Goal: Task Accomplishment & Management: Manage account settings

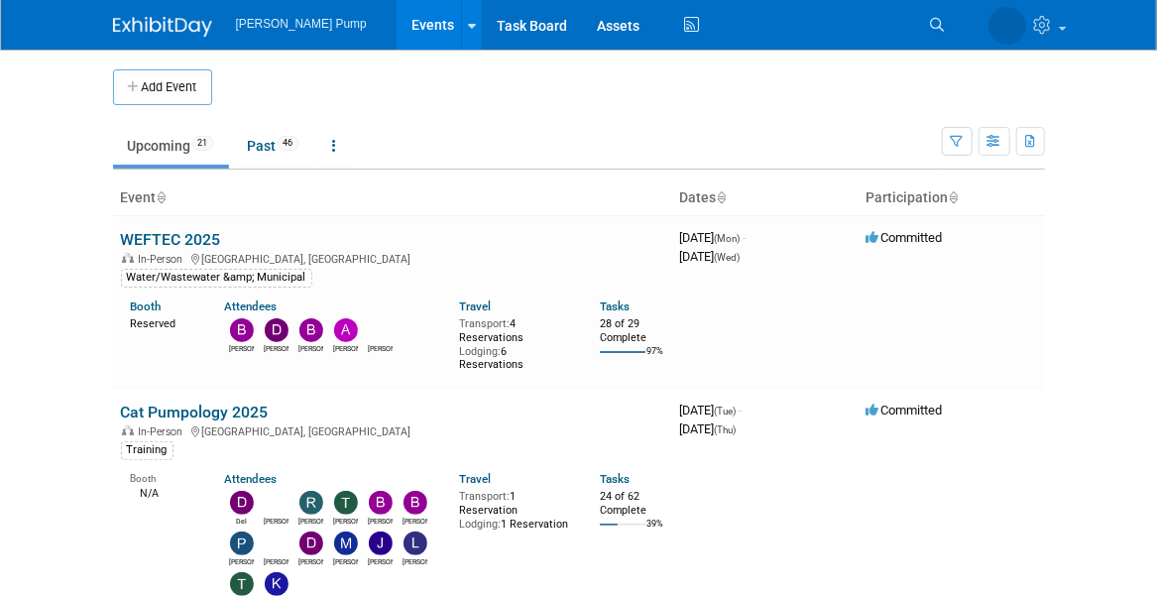
click at [185, 230] on link "WEFTEC 2025" at bounding box center [171, 239] width 100 height 19
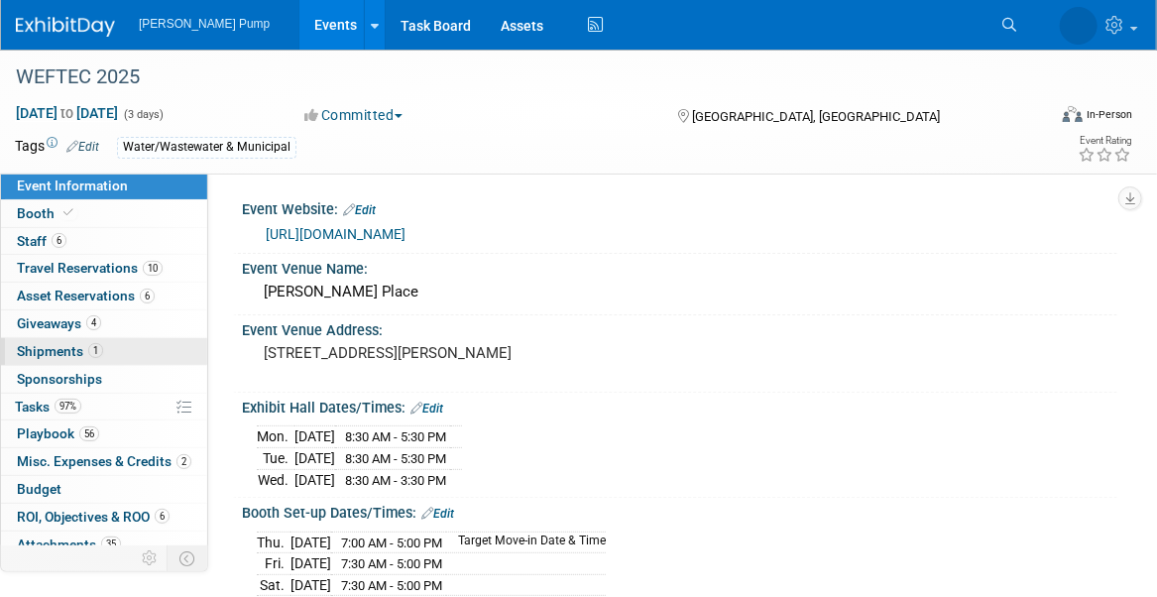
click at [31, 347] on span "Shipments 1" at bounding box center [60, 351] width 86 height 16
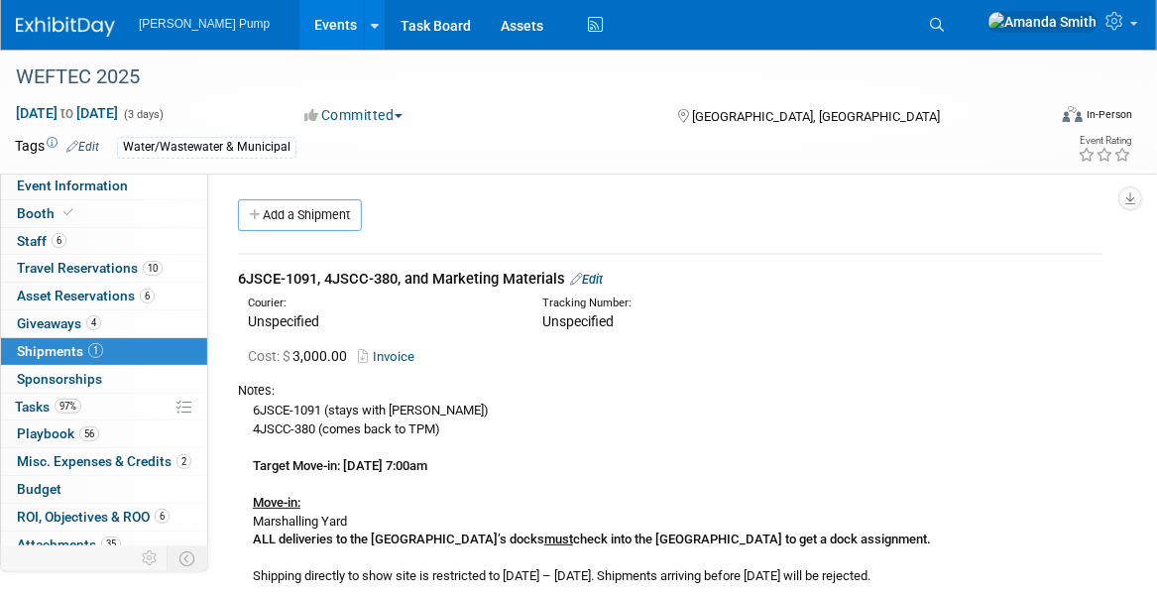
click at [603, 279] on link "Edit" at bounding box center [586, 279] width 33 height 15
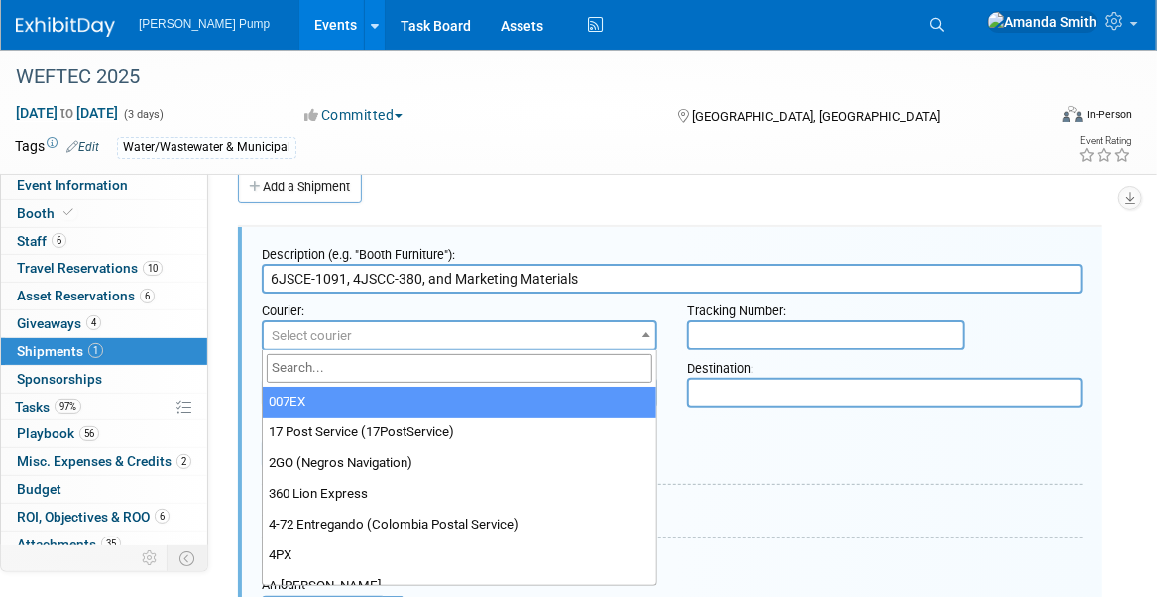
click at [468, 330] on span "Select courier" at bounding box center [460, 336] width 392 height 28
type input "A"
click at [468, 329] on span "Select courier" at bounding box center [460, 336] width 392 height 28
click at [594, 335] on span "Select courier" at bounding box center [460, 336] width 392 height 28
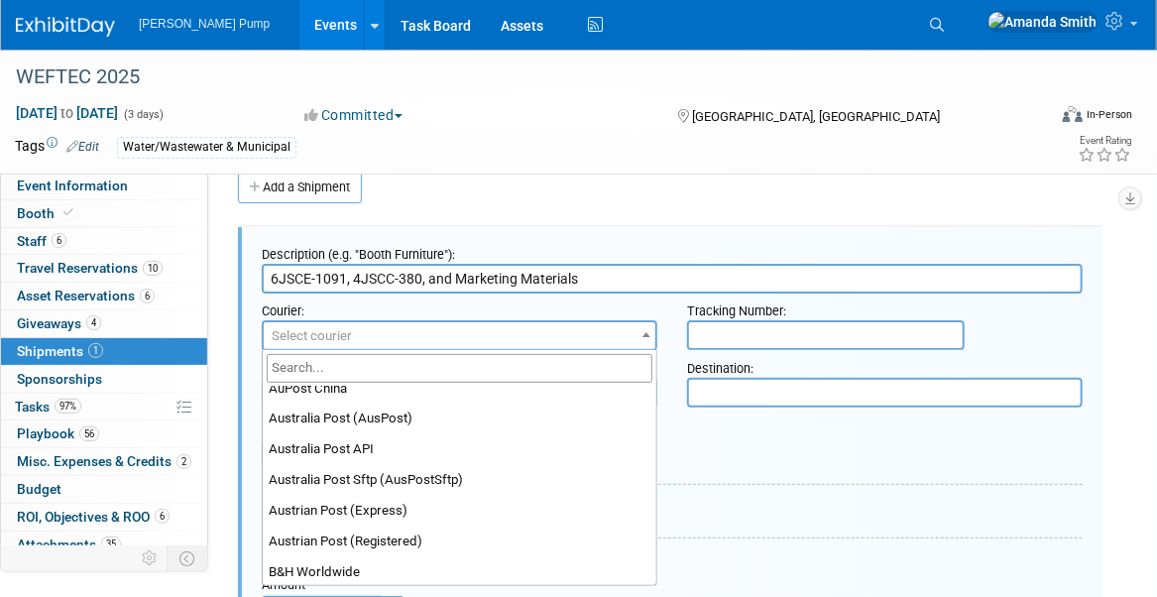
scroll to position [1587, 0]
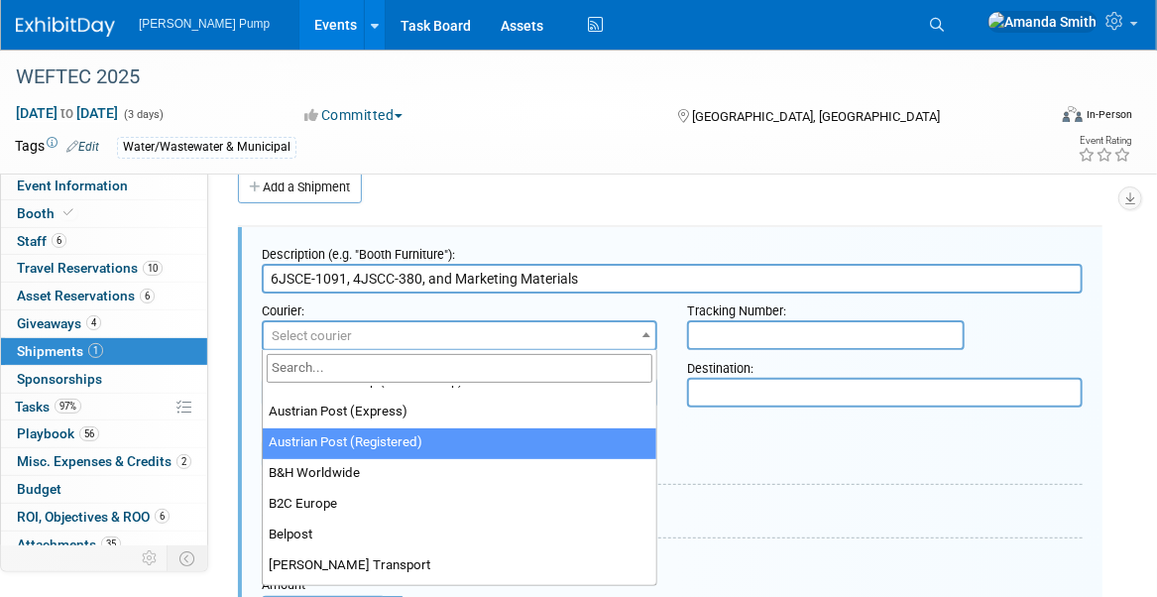
click at [791, 462] on div "Pick-up / Drop-off Date: Delivery Date:" at bounding box center [672, 441] width 851 height 57
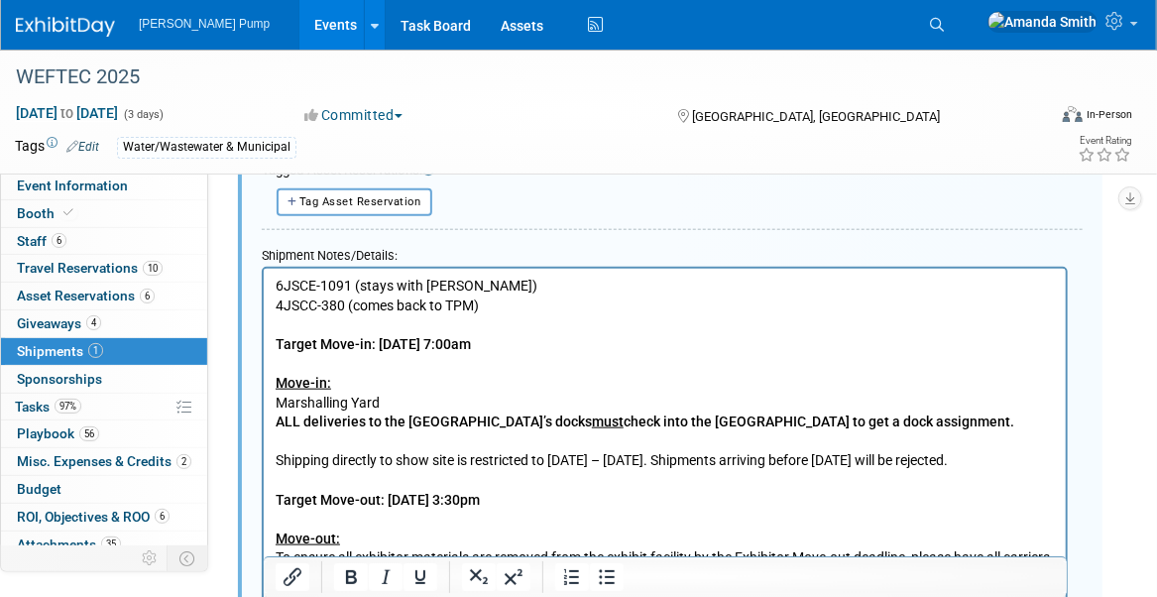
scroll to position [723, 0]
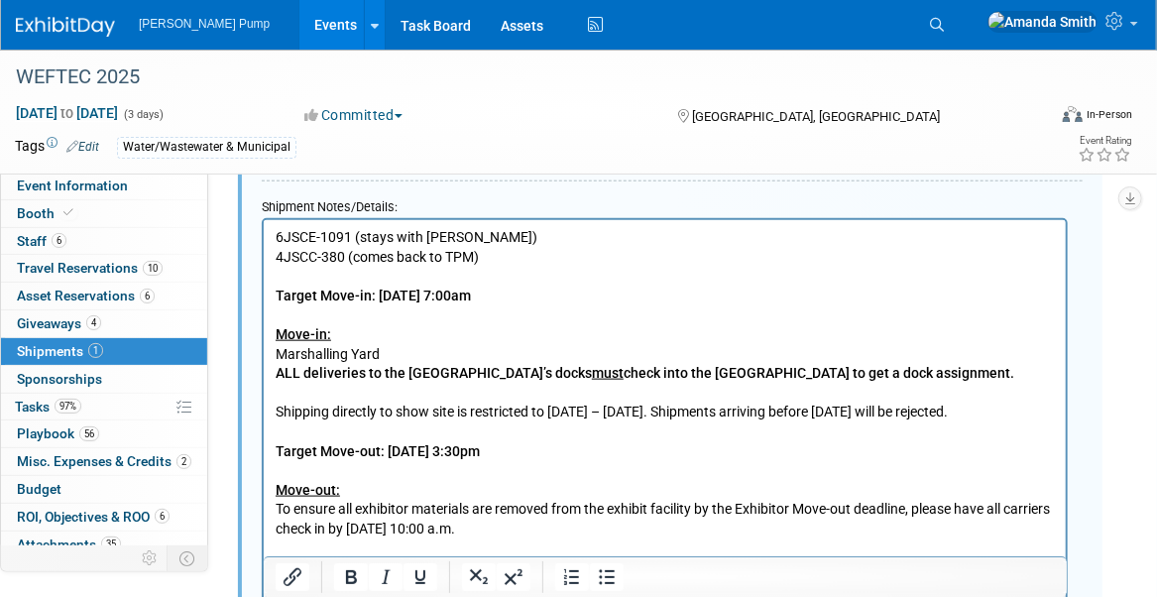
click at [275, 234] on p "6JSCE-1091 (stays with Mark) 4JSCC-380 (comes back to TPM) Target Move-in: Thur…" at bounding box center [665, 508] width 780 height 563
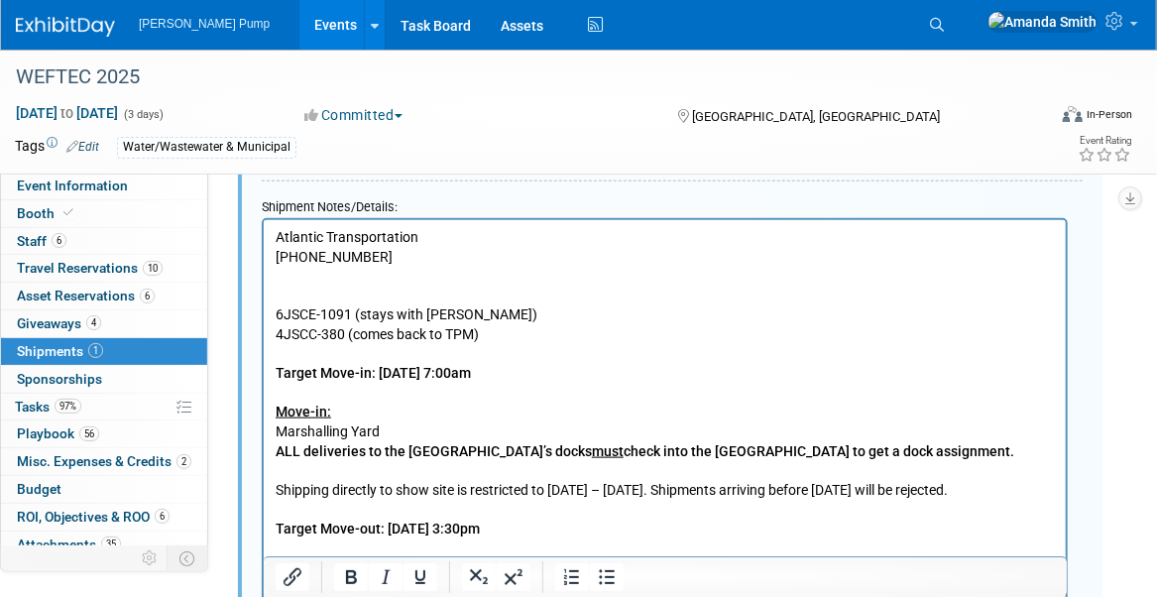
click at [543, 287] on p "Rich Text Area. Press ALT-0 for help." at bounding box center [665, 296] width 780 height 20
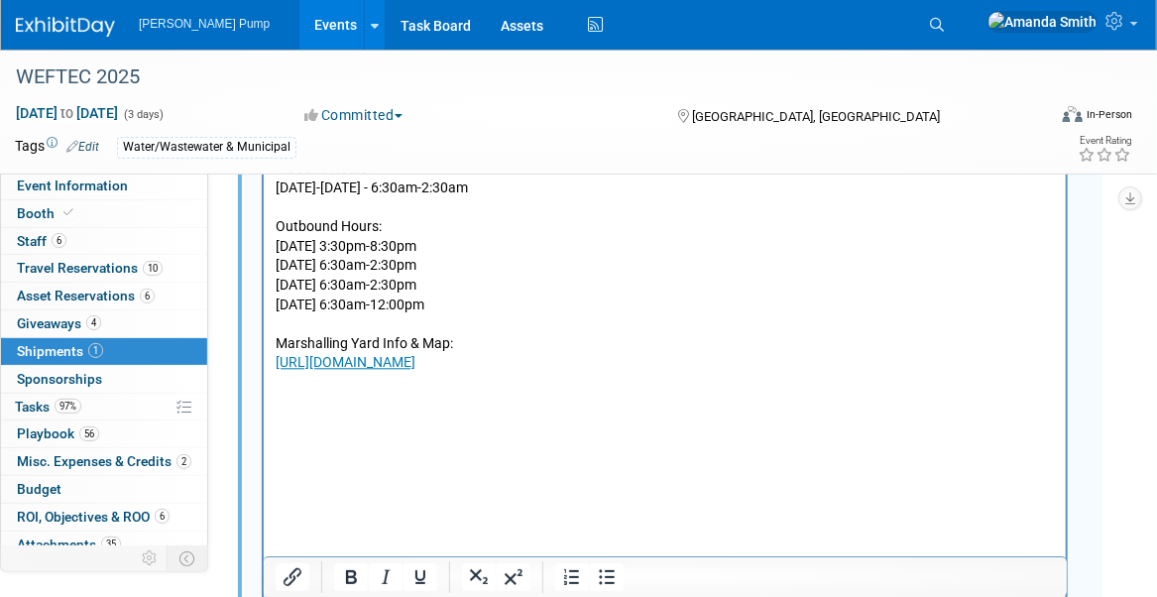
scroll to position [2008, 0]
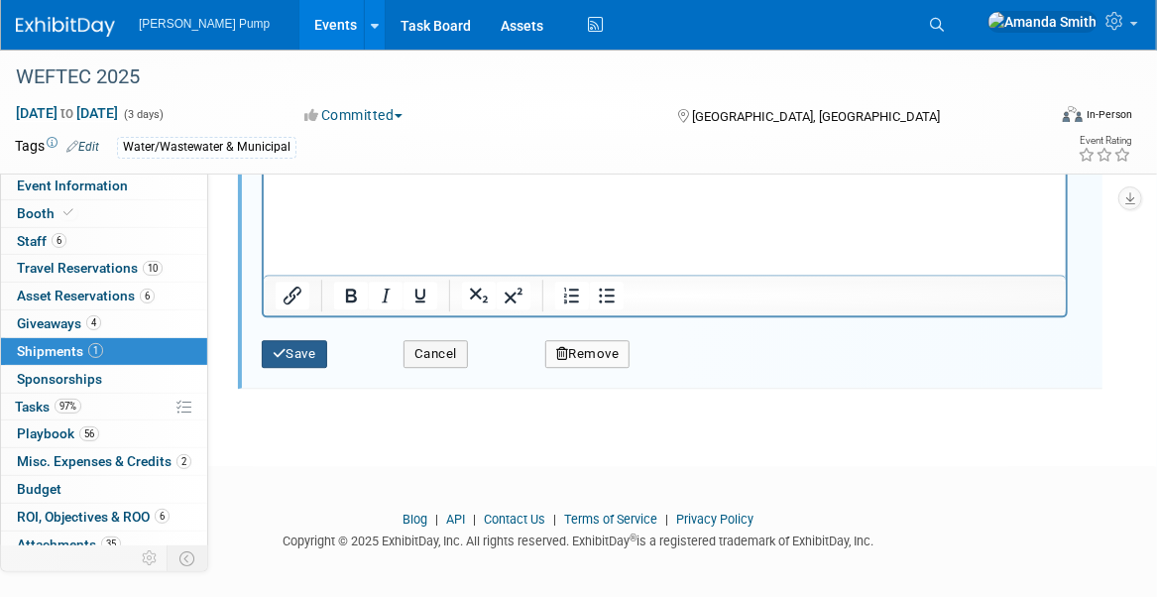
click at [309, 344] on button "Save" at bounding box center [294, 354] width 65 height 28
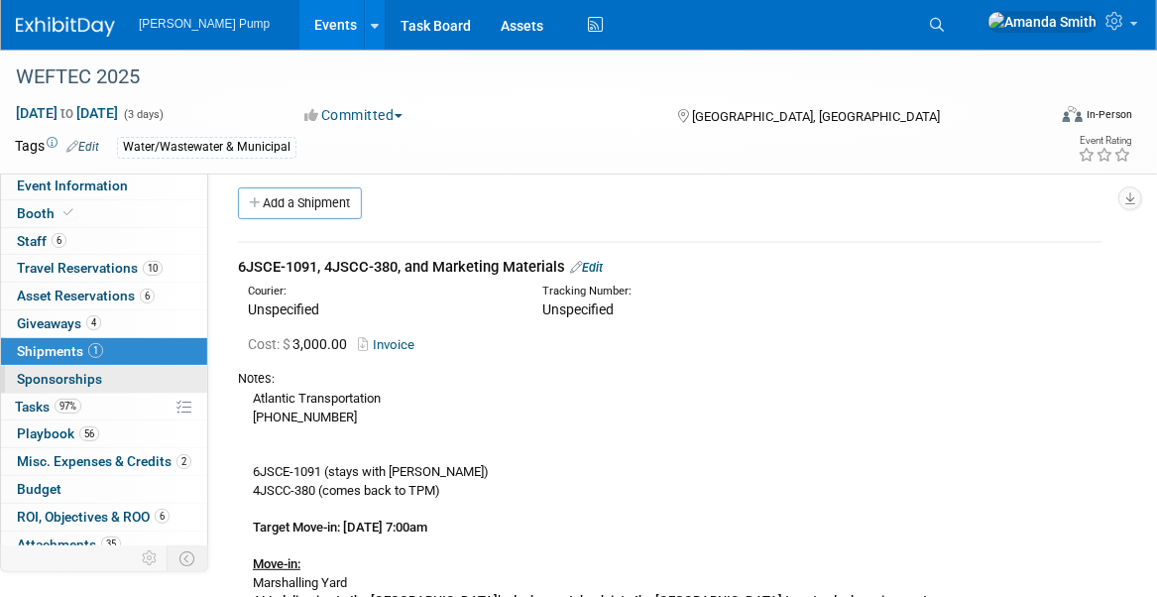
scroll to position [0, 0]
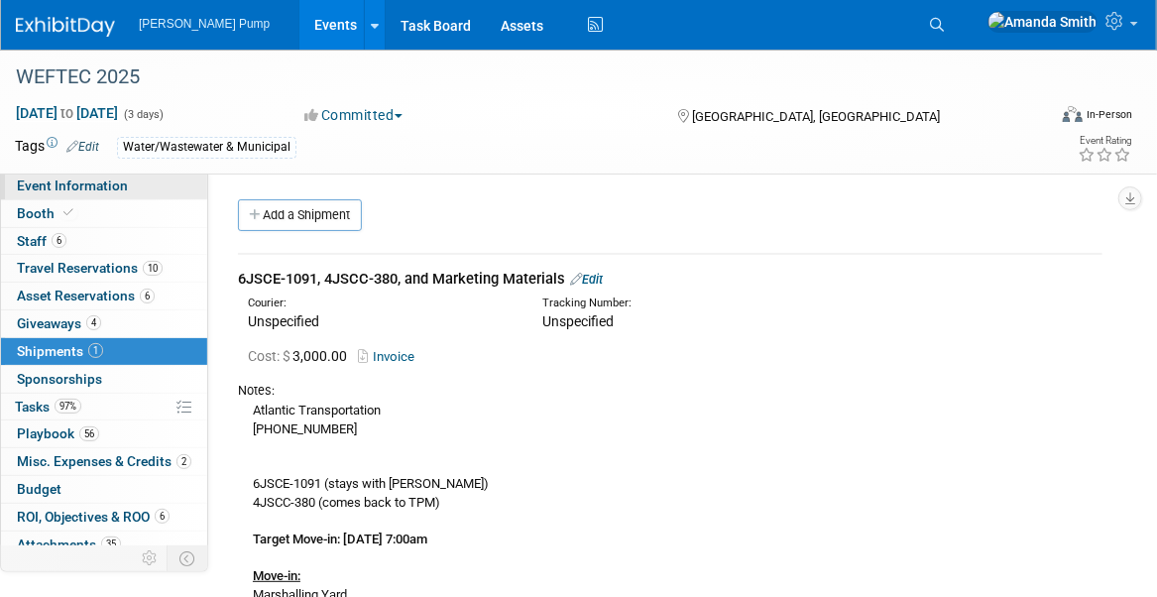
click at [44, 194] on link "Event Information" at bounding box center [104, 186] width 206 height 27
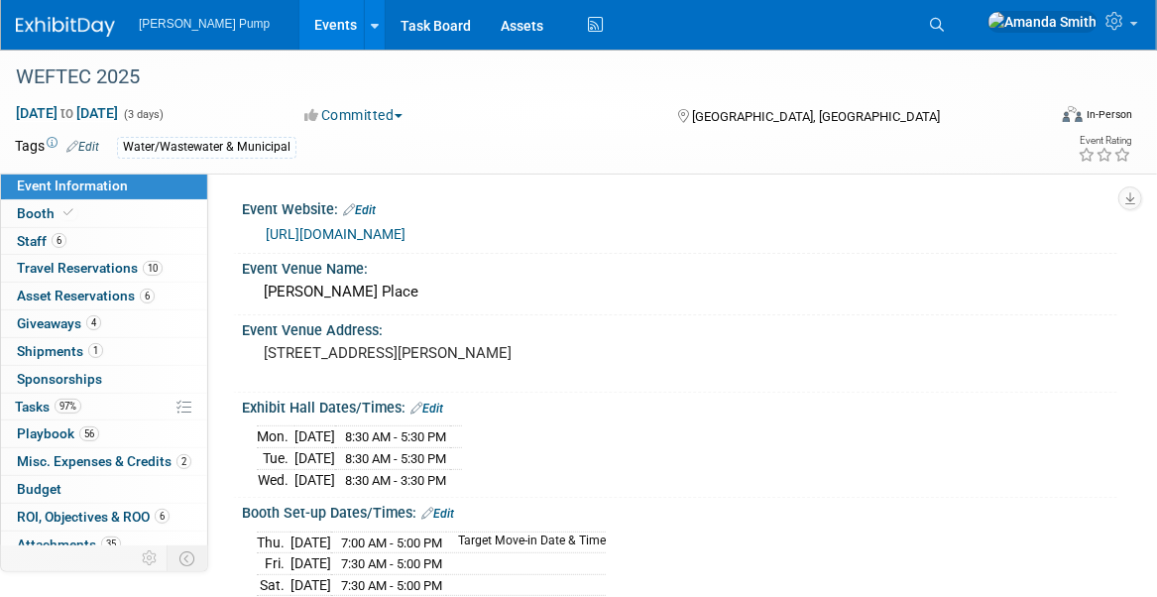
click at [300, 26] on link "Events" at bounding box center [336, 25] width 72 height 50
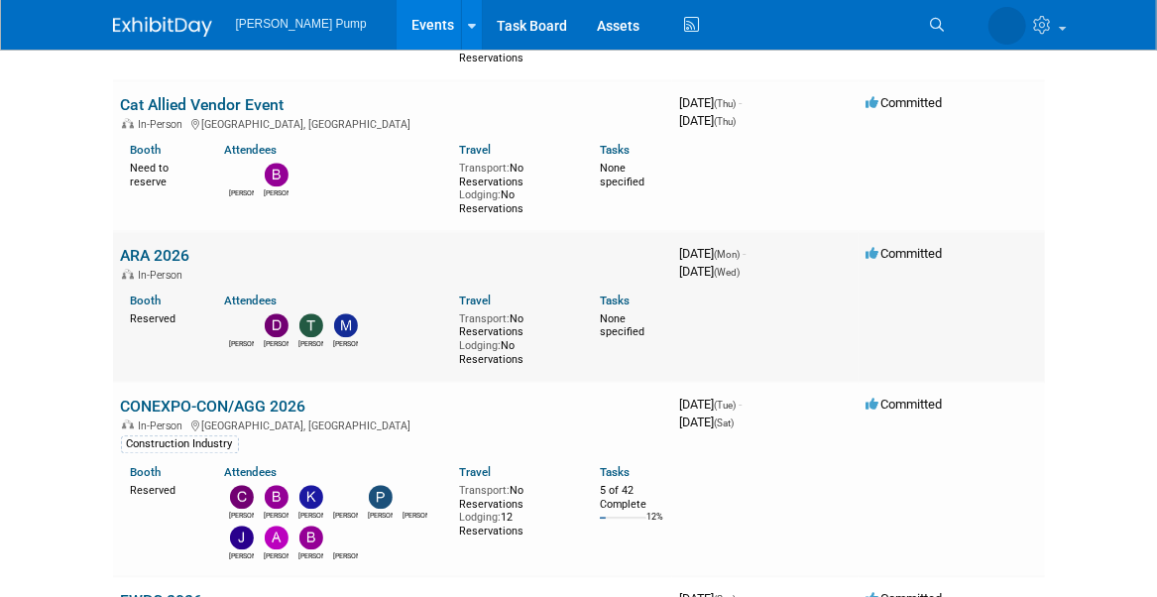
scroll to position [1885, 0]
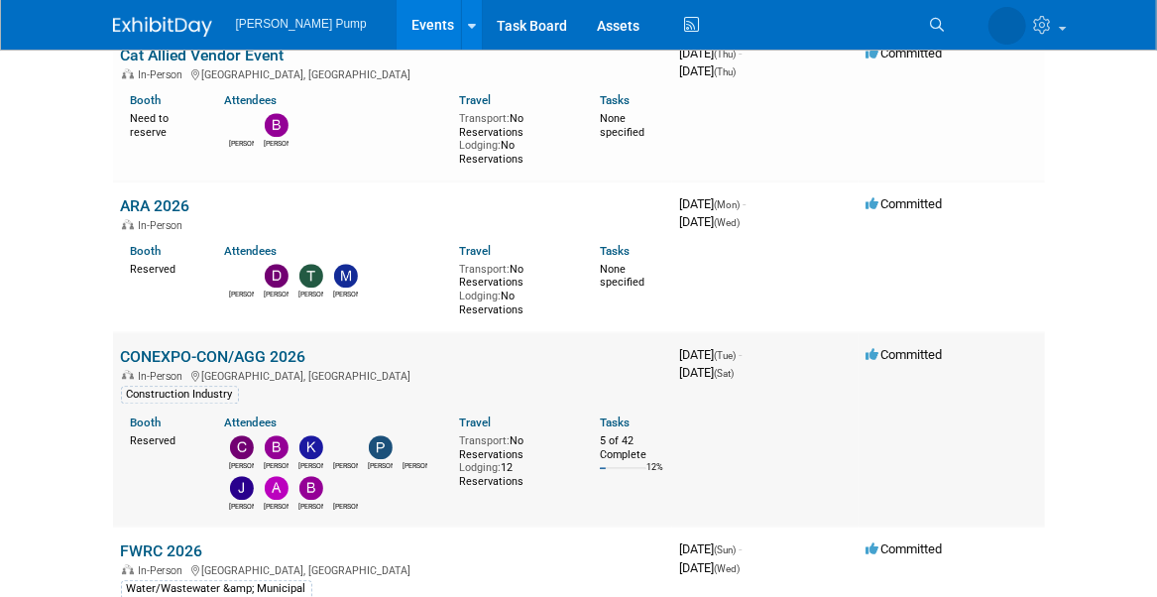
click at [151, 347] on link "CONEXPO-CON/AGG 2026" at bounding box center [213, 356] width 185 height 19
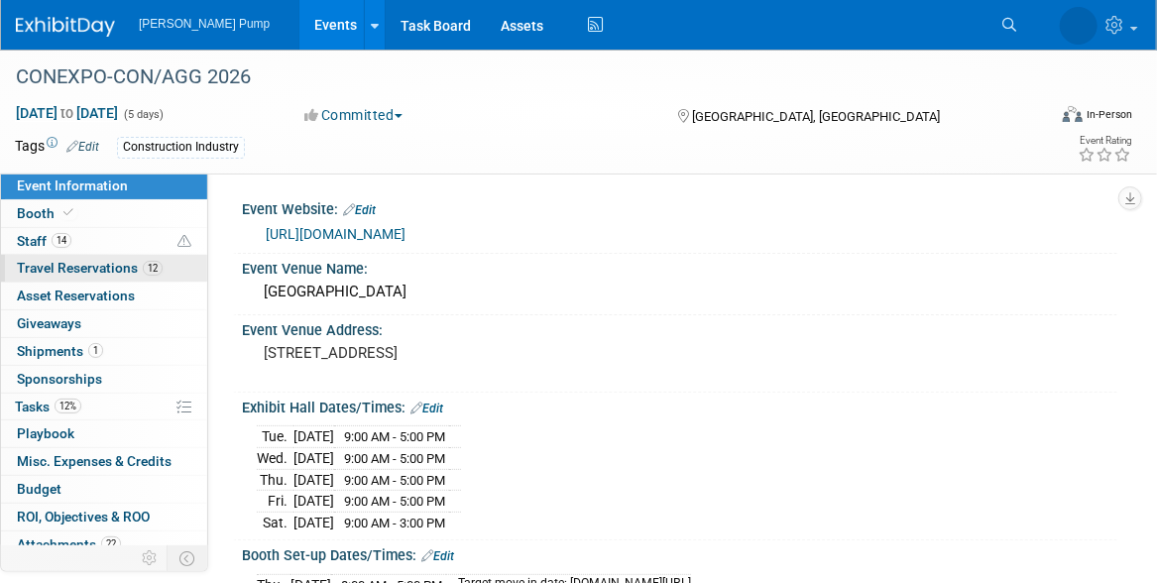
click at [49, 264] on span "Travel Reservations 12" at bounding box center [90, 268] width 146 height 16
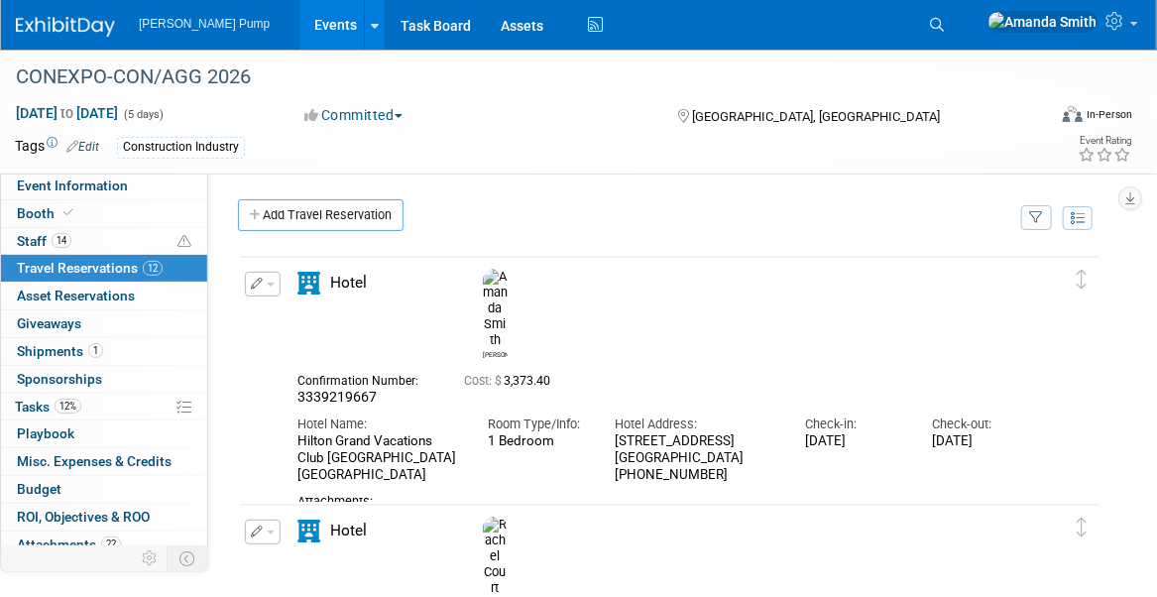
click at [300, 25] on link "Events" at bounding box center [336, 25] width 72 height 50
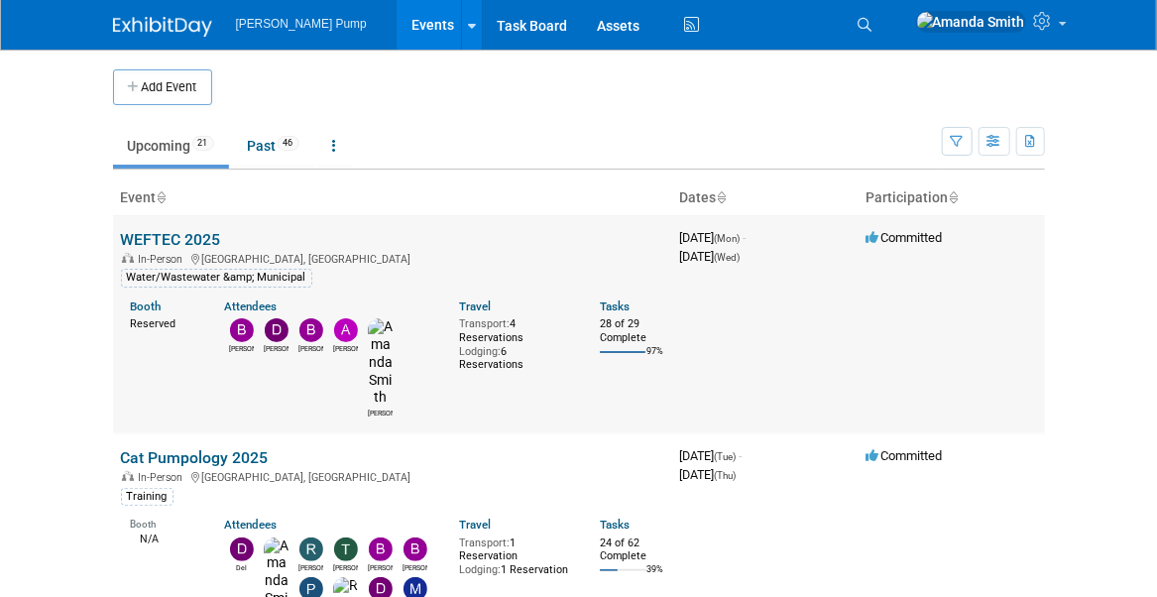
click at [175, 242] on link "WEFTEC 2025" at bounding box center [171, 239] width 100 height 19
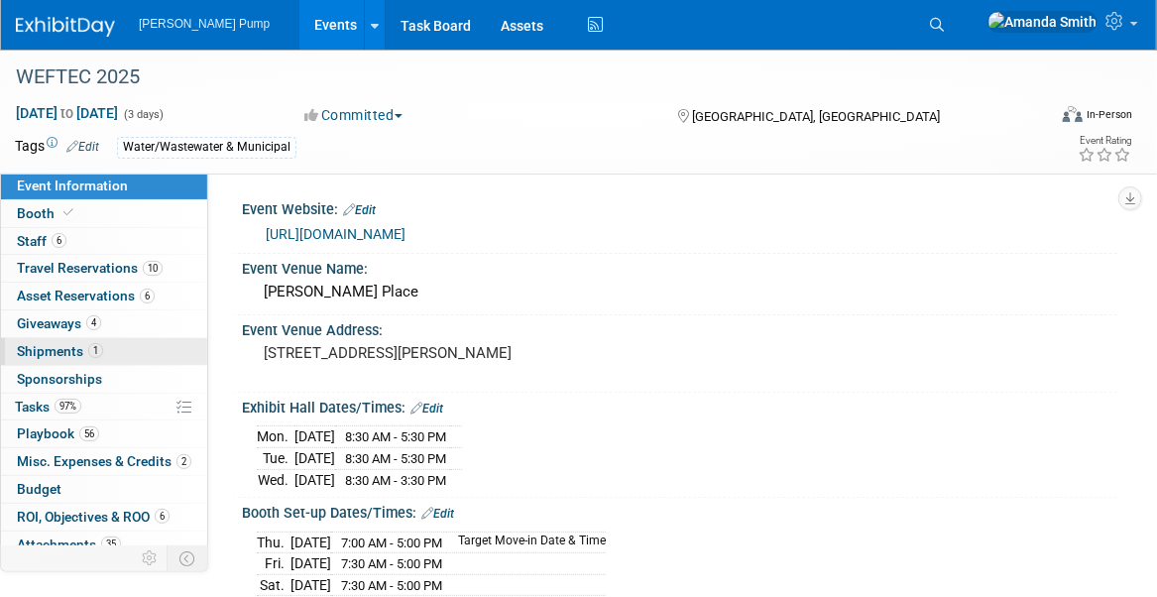
click at [34, 350] on span "Shipments 1" at bounding box center [60, 351] width 86 height 16
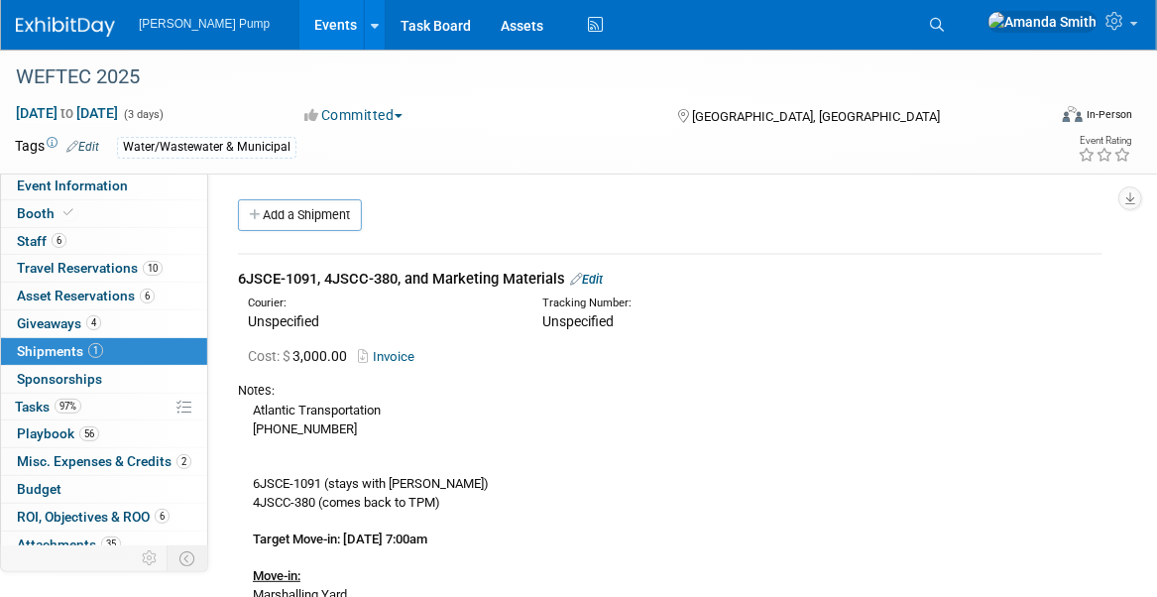
click at [34, 350] on span "Shipments 1" at bounding box center [60, 351] width 86 height 16
click at [48, 183] on span "Event Information" at bounding box center [72, 186] width 111 height 16
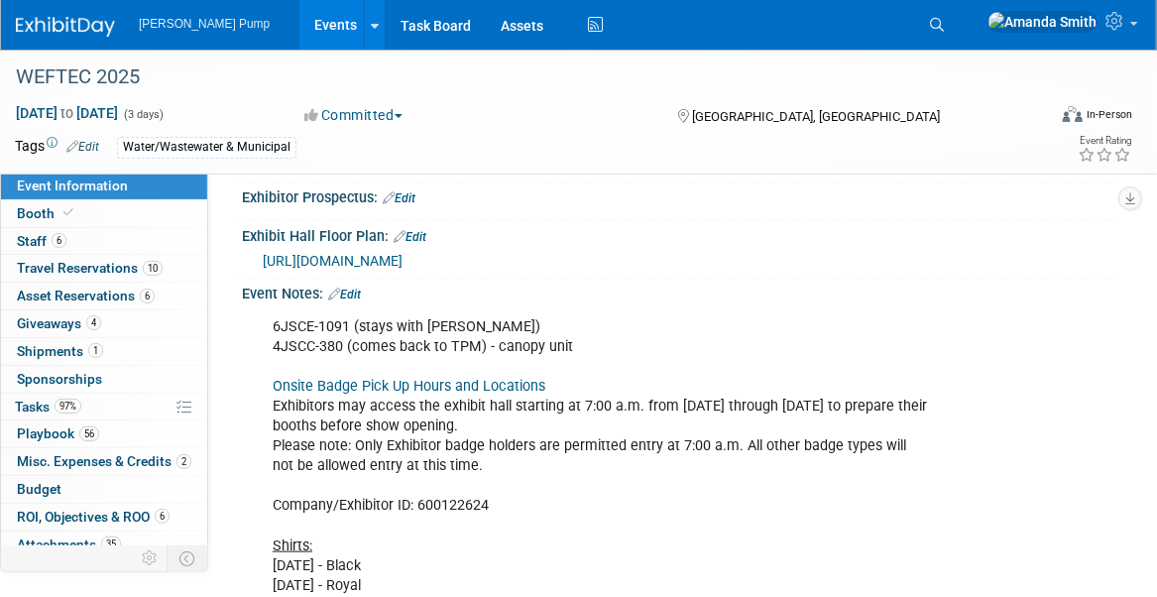
scroll to position [595, 0]
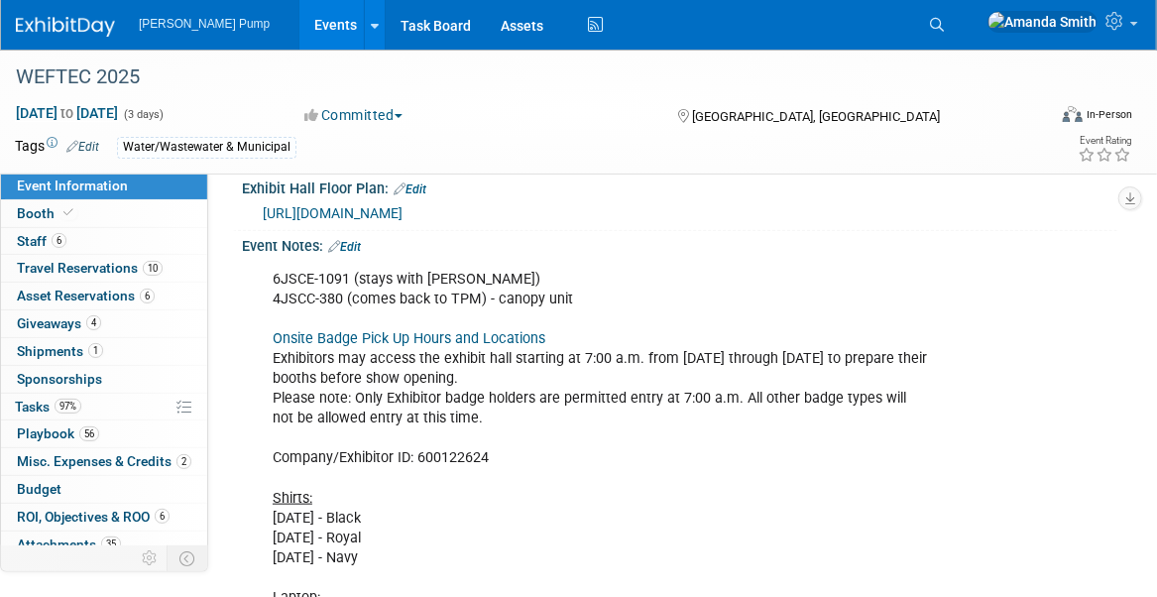
click at [353, 240] on link "Edit" at bounding box center [344, 247] width 33 height 14
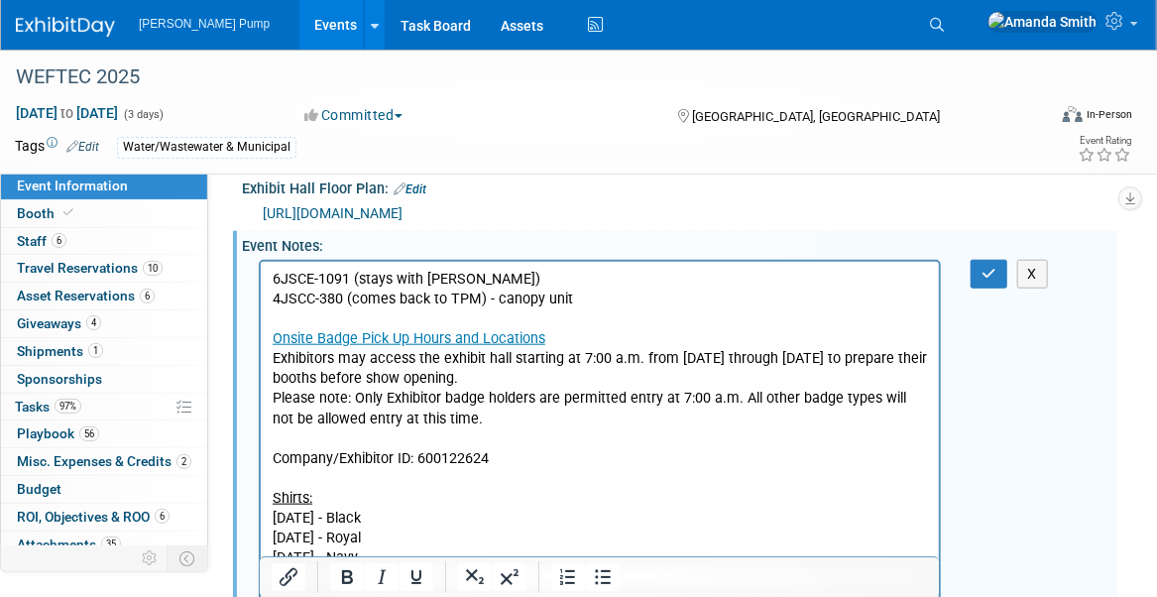
scroll to position [0, 0]
click at [457, 272] on p "6JSCE-1091 (stays with Mark) 4JSCC-380 (comes back to TPM) - canopy unit Onsite…" at bounding box center [600, 518] width 656 height 498
click at [992, 267] on button "button" at bounding box center [989, 274] width 37 height 29
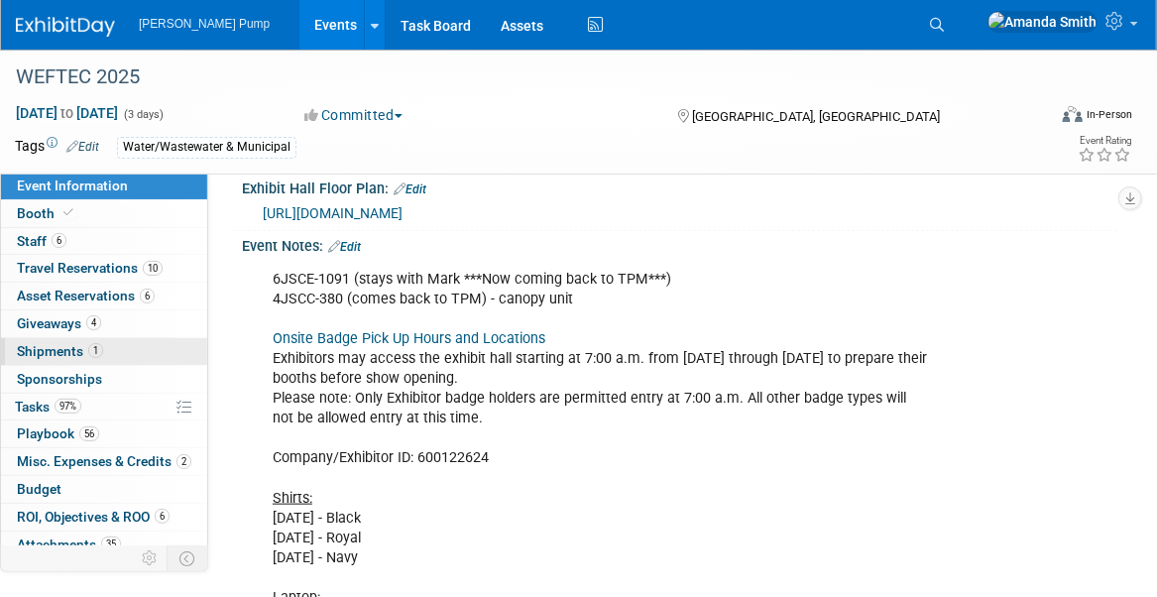
click at [31, 343] on span "Shipments 1" at bounding box center [60, 351] width 86 height 16
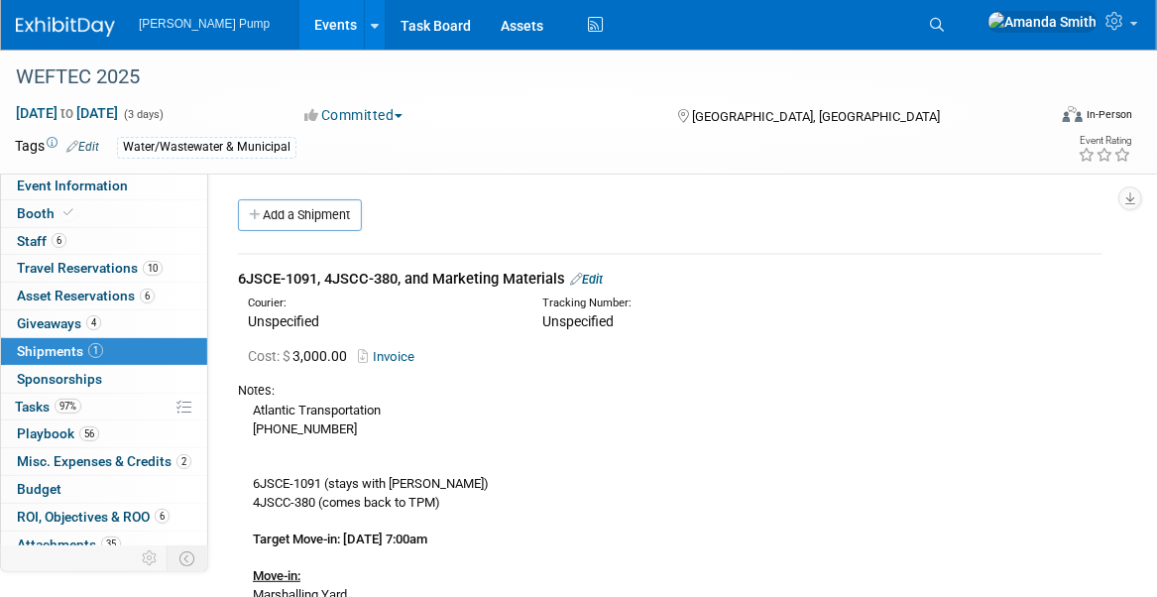
click at [595, 276] on link "Edit" at bounding box center [586, 279] width 33 height 15
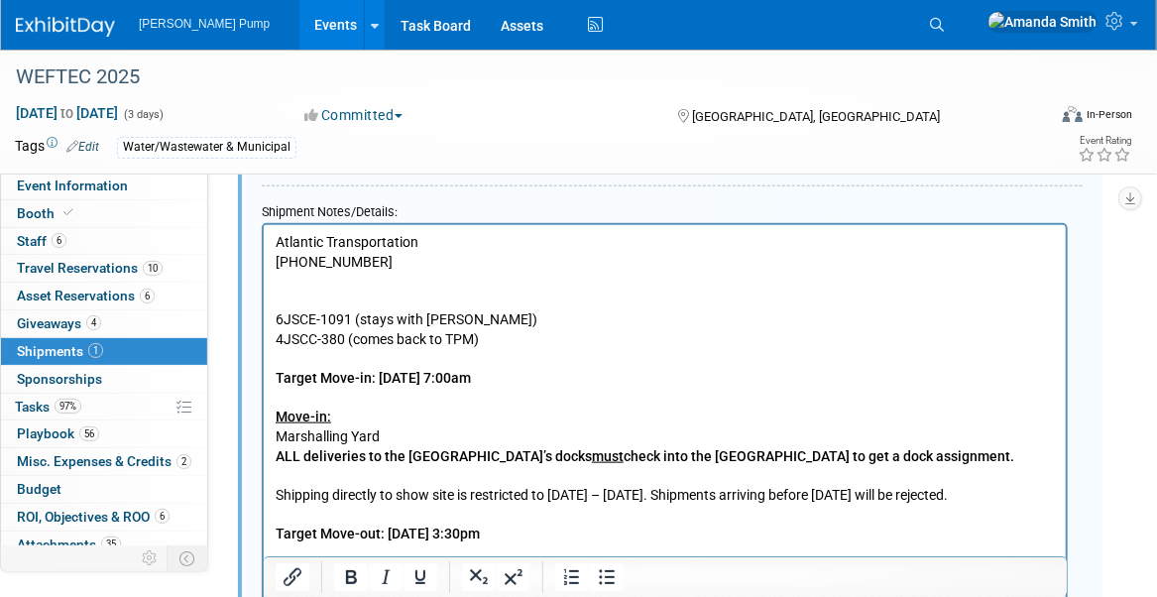
scroll to position [723, 0]
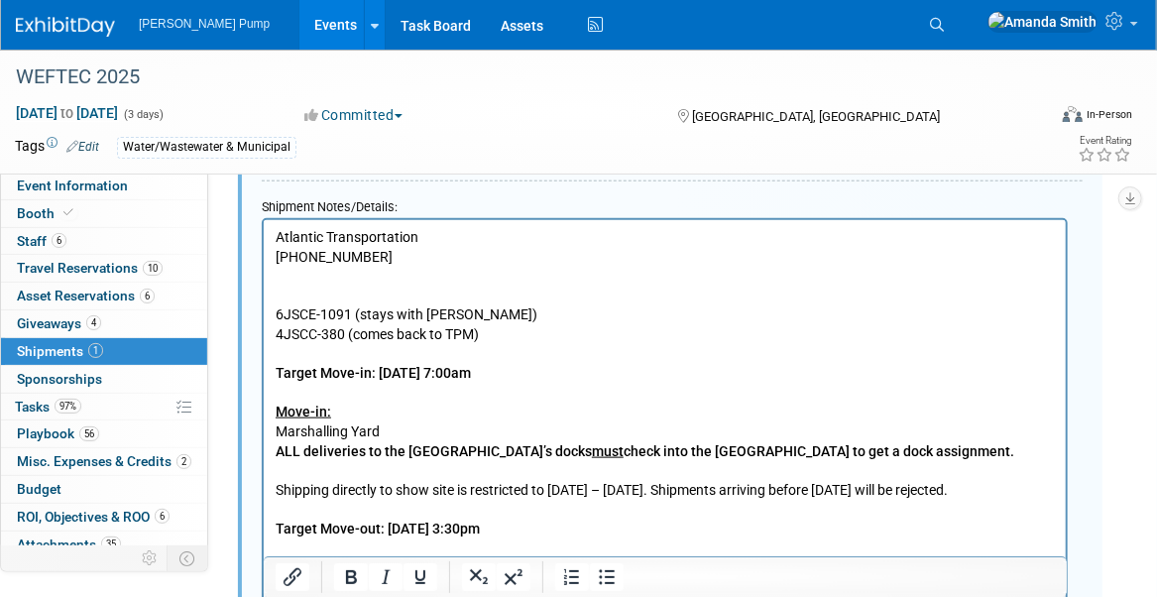
click at [453, 310] on p "Atlantic Transportation 410-406-8100 6JSCE-1091 (stays with Mark) 4JSCC-380 (co…" at bounding box center [665, 548] width 780 height 642
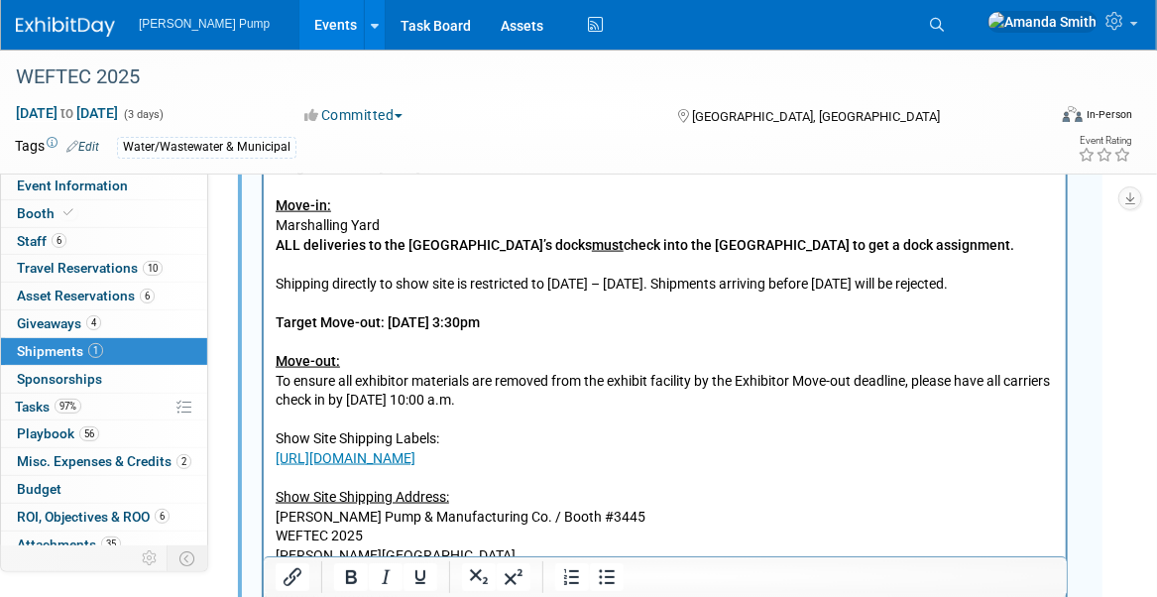
scroll to position [1020, 0]
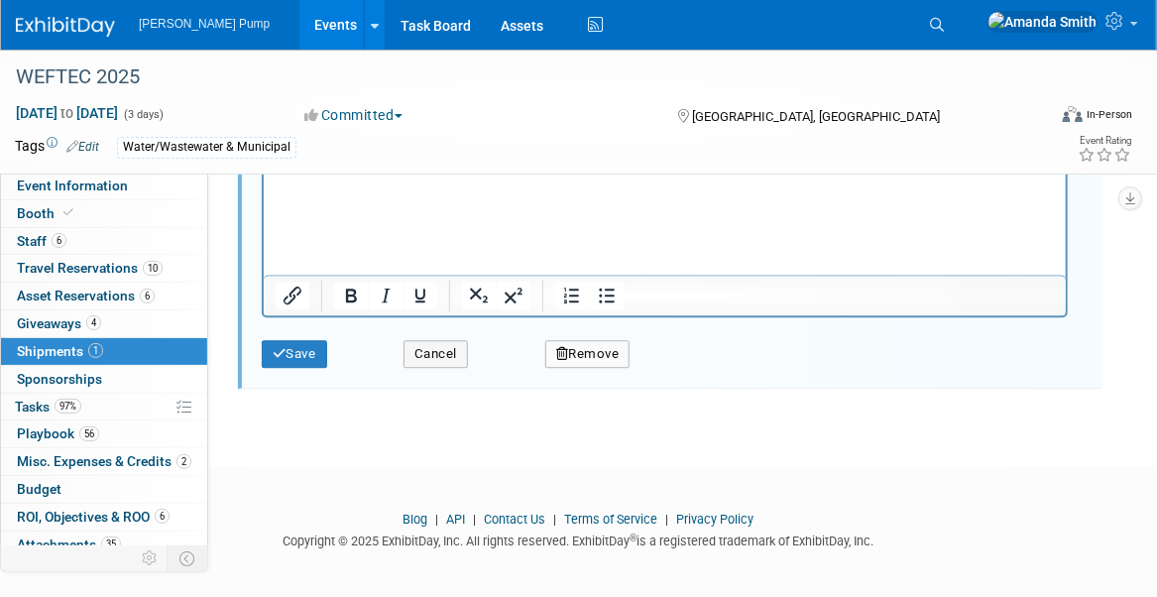
drag, startPoint x: 298, startPoint y: 351, endPoint x: 309, endPoint y: 364, distance: 17.5
click at [298, 351] on button "Save" at bounding box center [294, 354] width 65 height 28
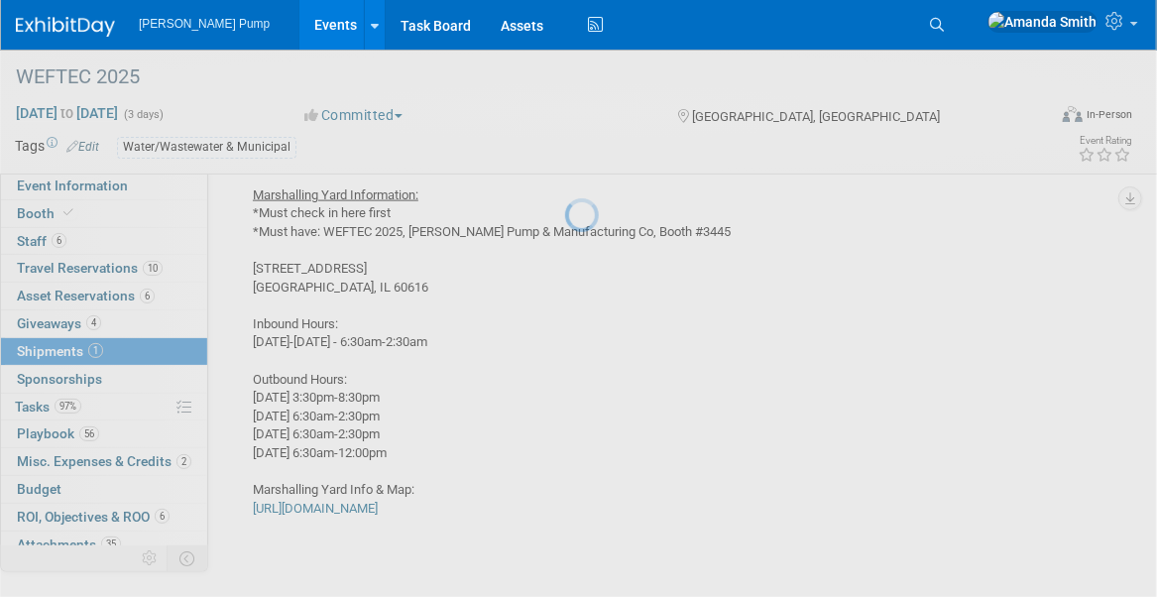
scroll to position [28, 0]
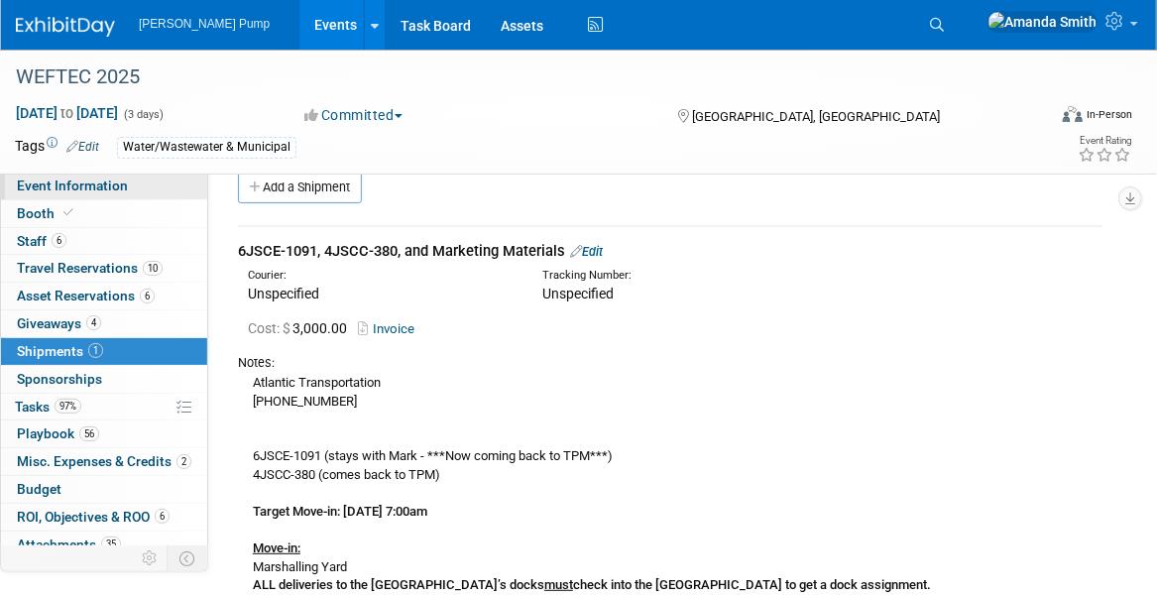
drag, startPoint x: 77, startPoint y: 186, endPoint x: 95, endPoint y: 193, distance: 19.2
click at [77, 186] on span "Event Information" at bounding box center [72, 186] width 111 height 16
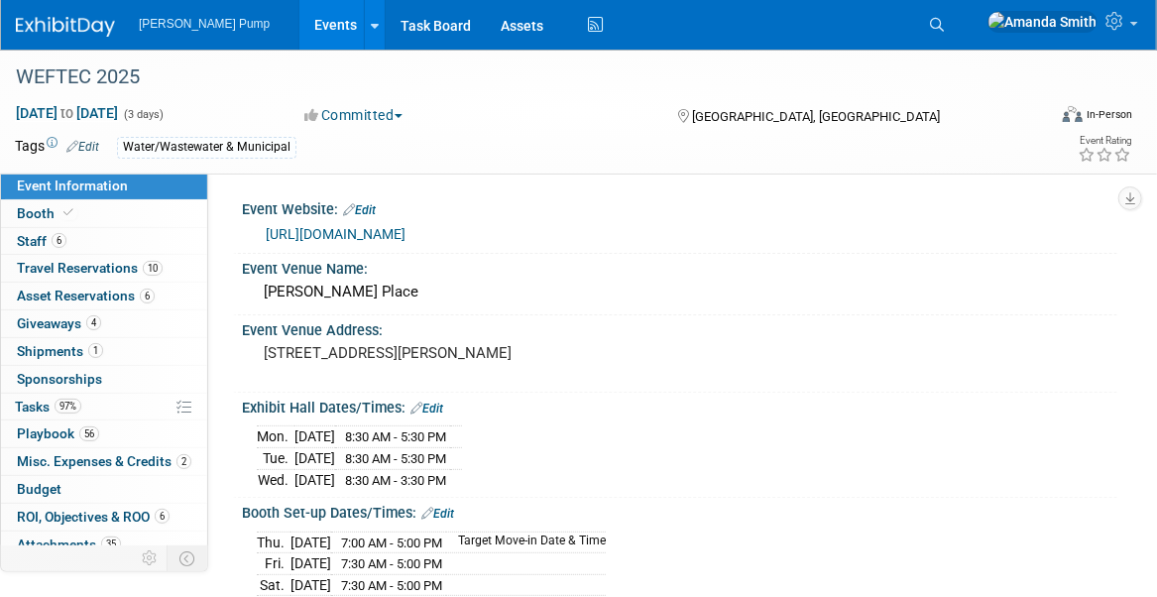
click at [300, 22] on link "Events" at bounding box center [336, 25] width 72 height 50
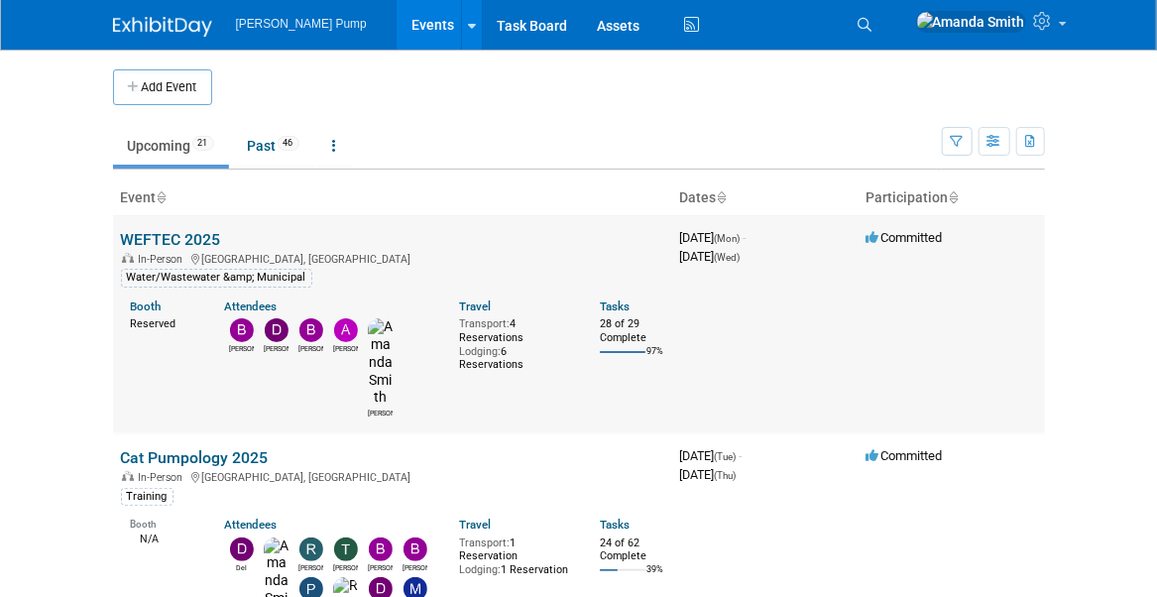
click at [195, 237] on link "WEFTEC 2025" at bounding box center [171, 239] width 100 height 19
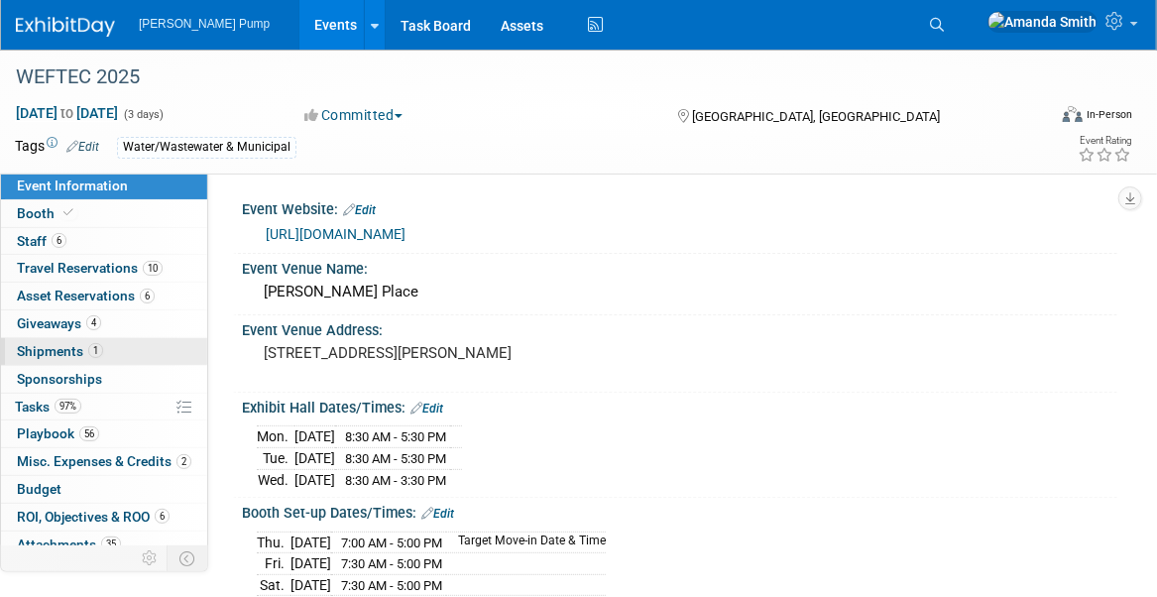
click at [62, 344] on span "Shipments 1" at bounding box center [60, 351] width 86 height 16
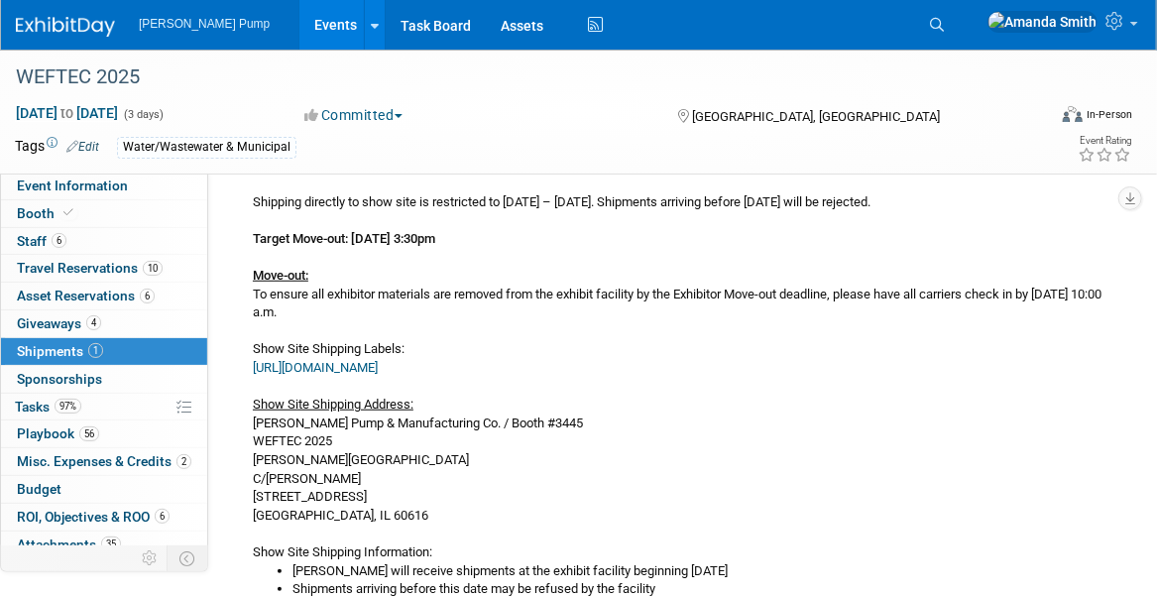
scroll to position [496, 0]
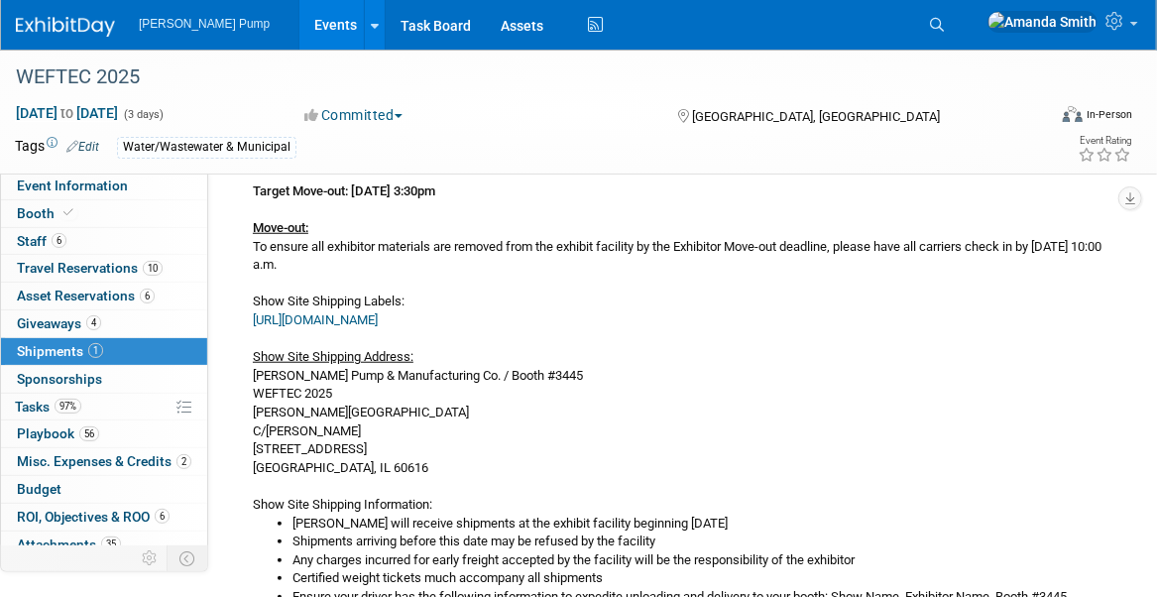
click at [301, 25] on link "Events" at bounding box center [336, 25] width 72 height 50
